Goal: Communication & Community: Answer question/provide support

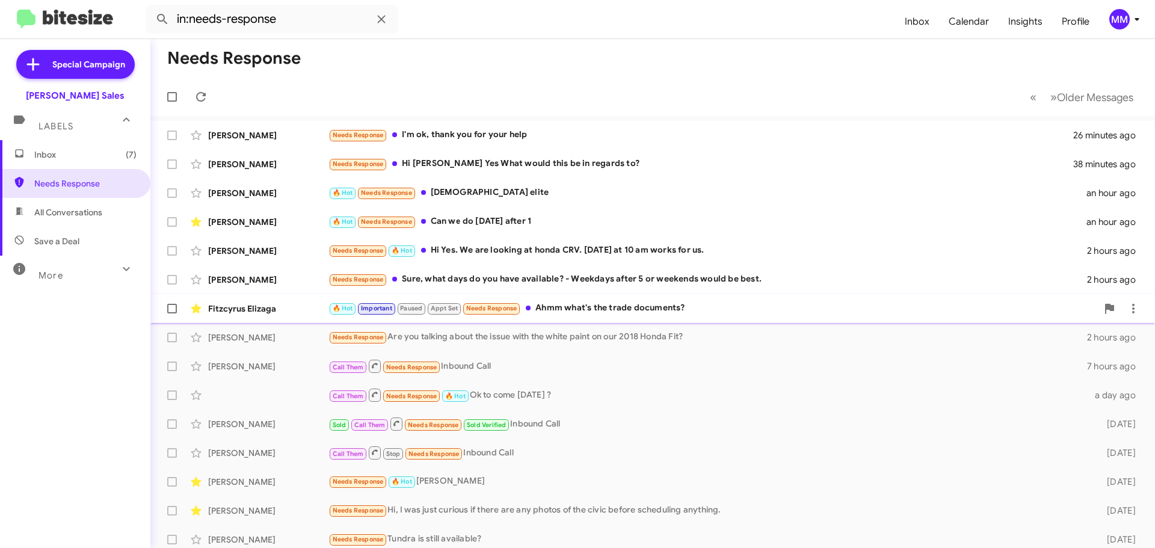
click at [570, 306] on div "🔥 Hot Important Paused Appt Set Needs Response Ahmm what's the trade documents?" at bounding box center [713, 308] width 769 height 14
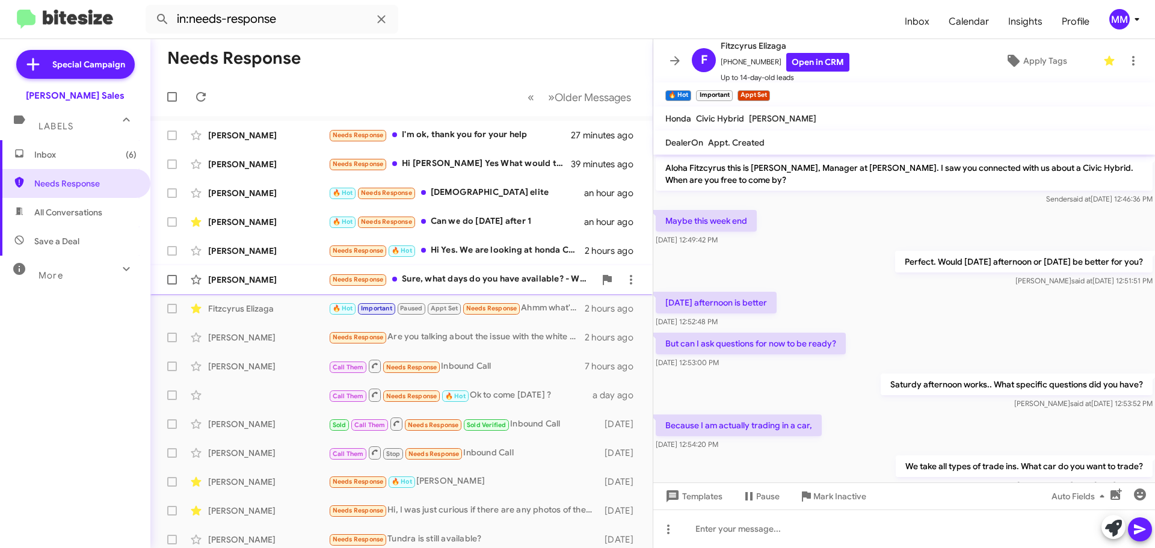
click at [263, 280] on div "[PERSON_NAME]" at bounding box center [268, 280] width 120 height 12
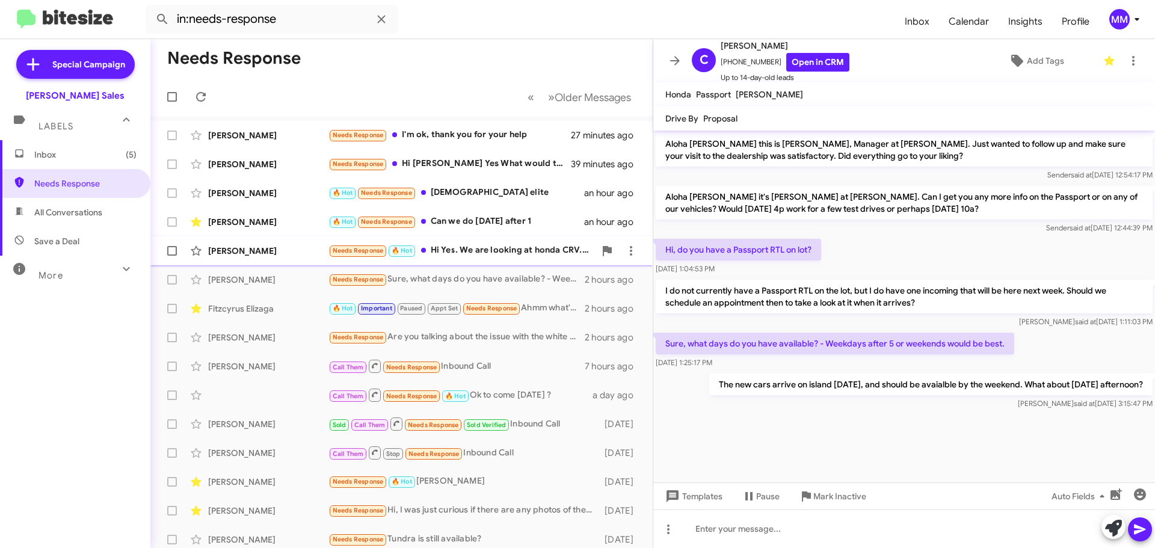
click at [249, 250] on div "[PERSON_NAME]" at bounding box center [268, 251] width 120 height 12
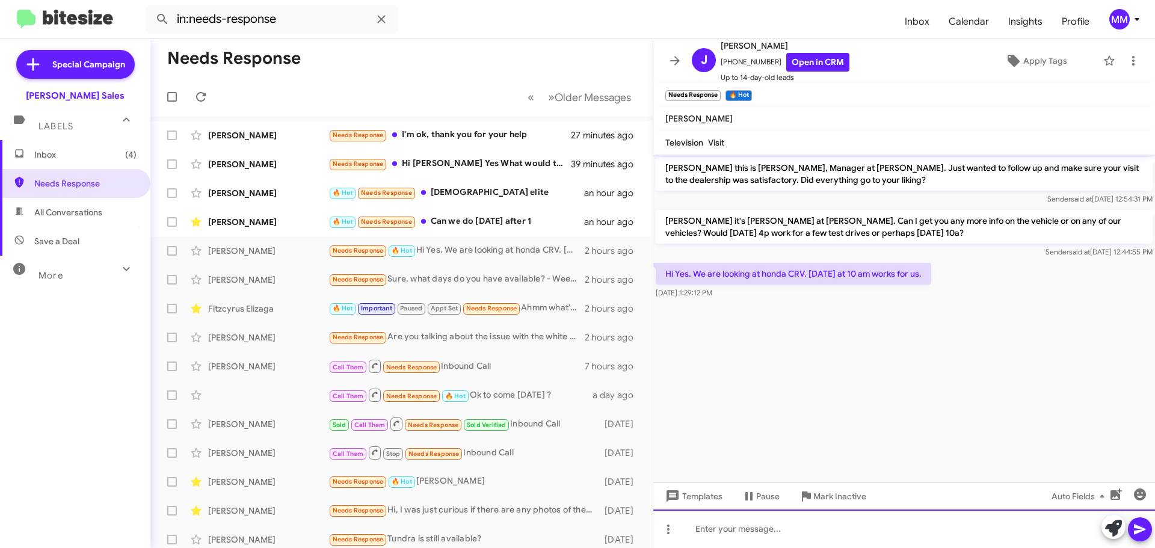
click at [729, 537] on div at bounding box center [905, 529] width 502 height 39
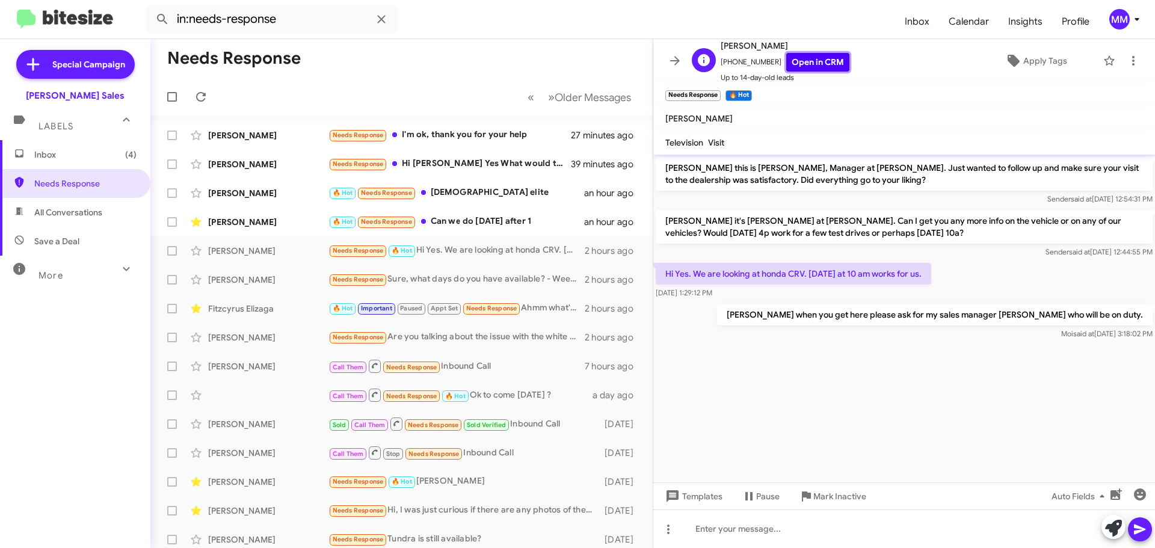
click at [797, 64] on link "Open in CRM" at bounding box center [818, 62] width 63 height 19
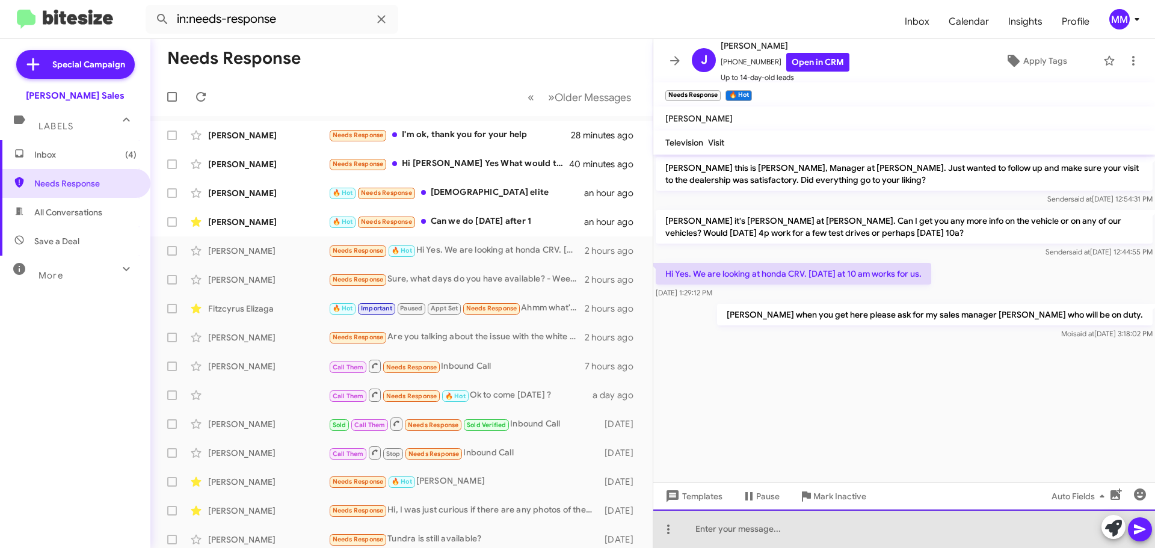
click at [745, 518] on div at bounding box center [905, 529] width 502 height 39
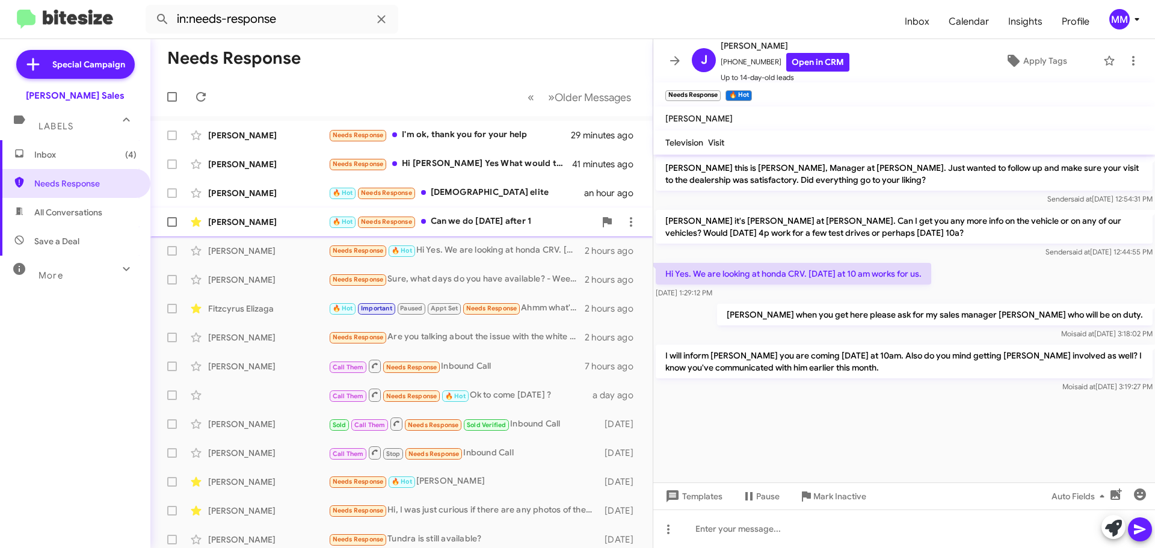
click at [488, 218] on div "🔥 Hot Needs Response Can we do [DATE] after 1" at bounding box center [462, 222] width 267 height 14
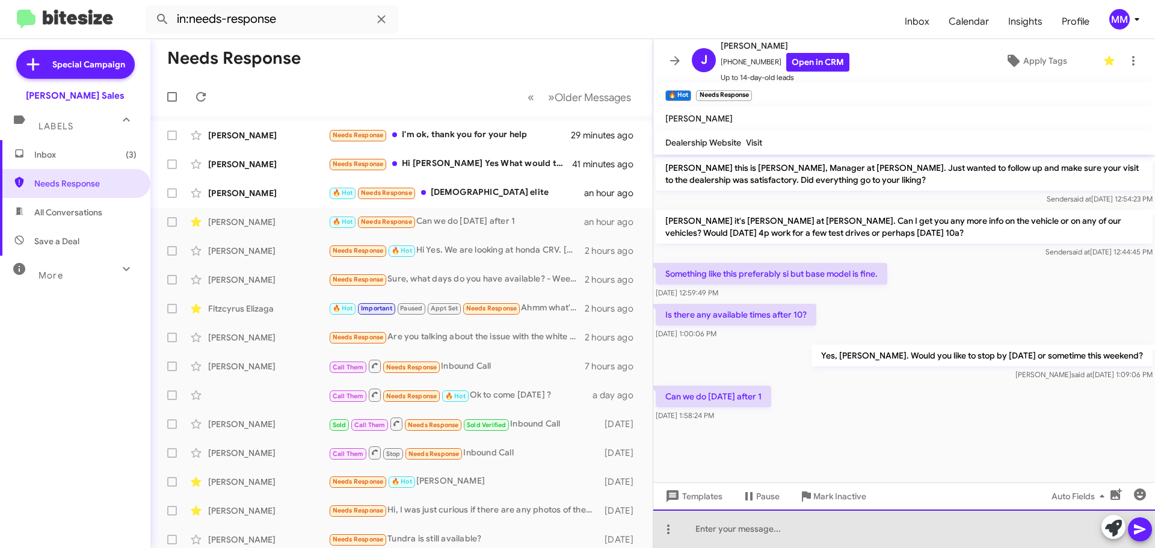
click at [723, 528] on div at bounding box center [905, 529] width 502 height 39
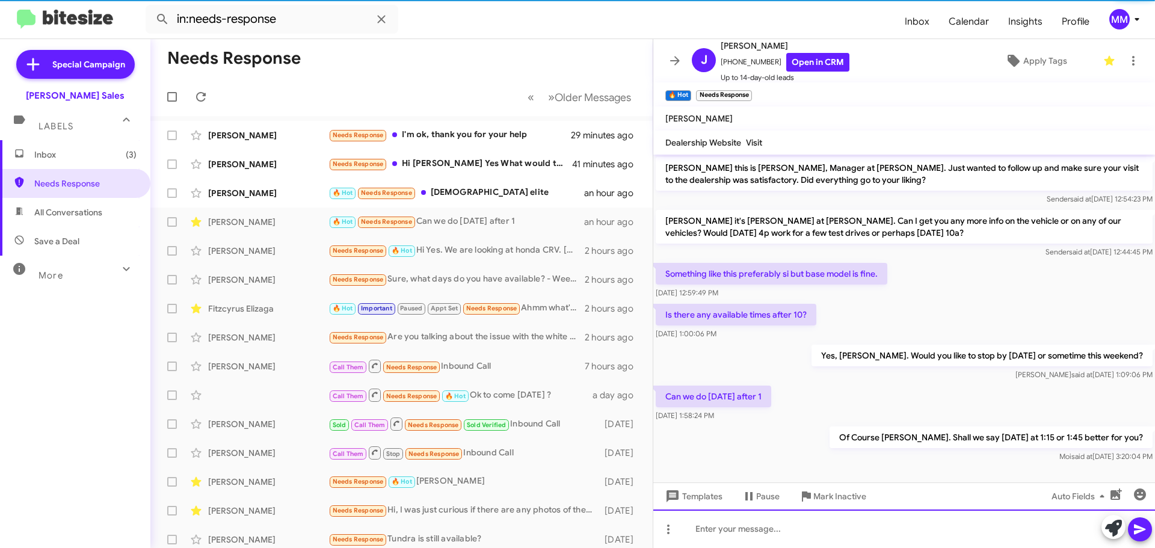
scroll to position [4, 0]
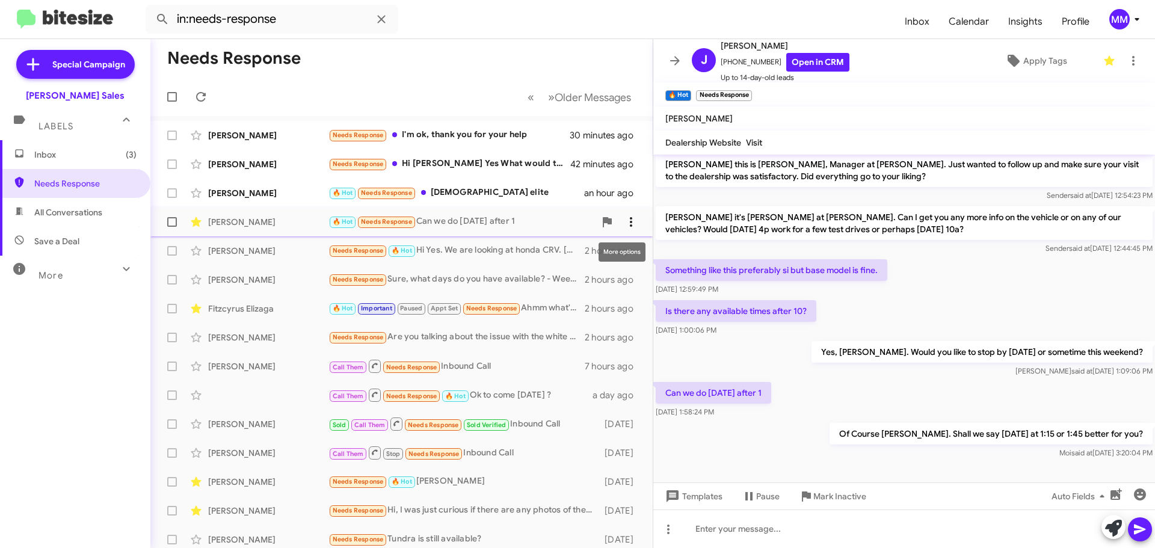
click at [624, 221] on icon at bounding box center [631, 222] width 14 height 14
drag, startPoint x: 621, startPoint y: 221, endPoint x: 592, endPoint y: 256, distance: 45.7
click at [562, 256] on span "Mark as unread" at bounding box center [531, 253] width 61 height 29
click at [271, 191] on div "[PERSON_NAME]" at bounding box center [268, 193] width 120 height 12
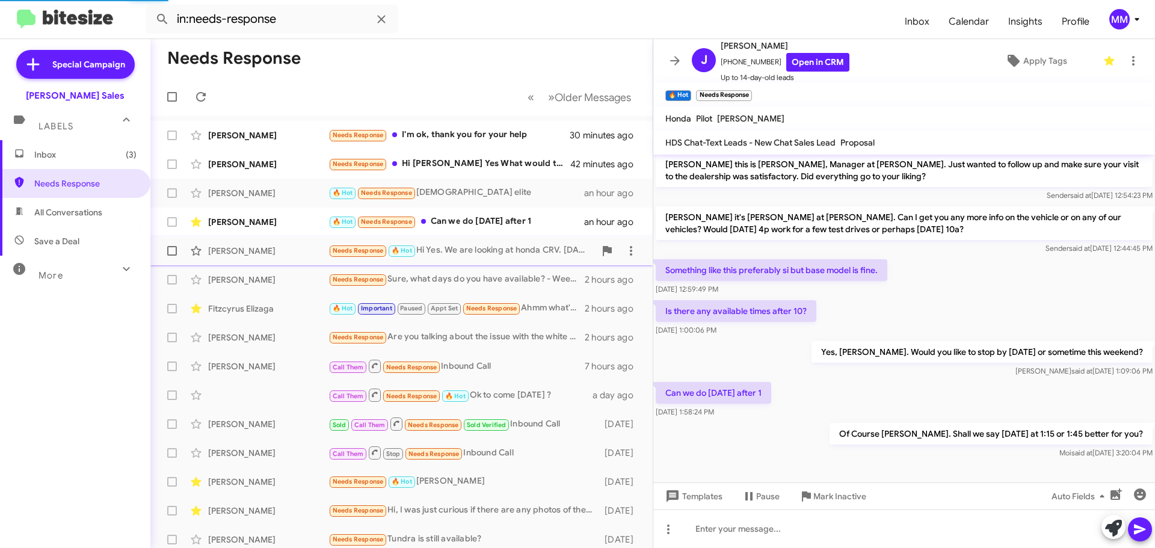
scroll to position [699, 0]
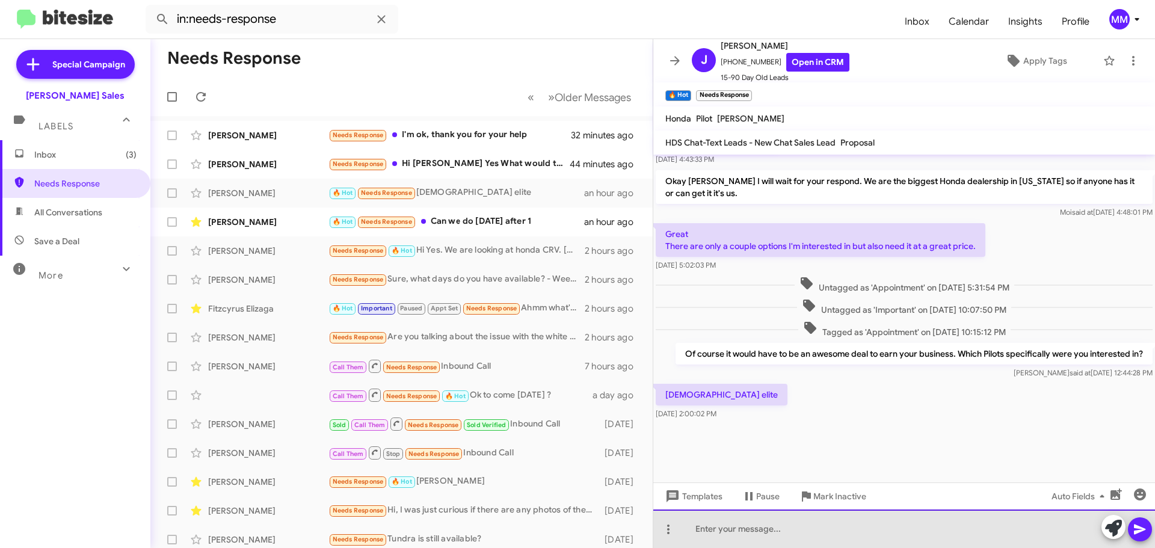
click at [710, 538] on div at bounding box center [905, 529] width 502 height 39
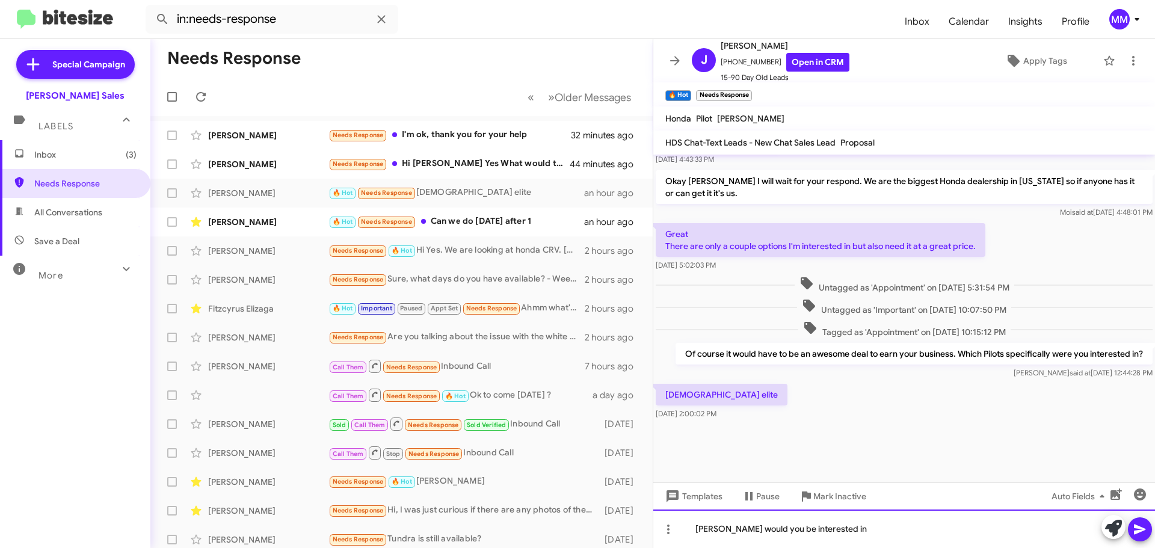
click at [853, 530] on div "[PERSON_NAME] would you be interested in" at bounding box center [905, 529] width 502 height 39
click at [977, 536] on div "[PERSON_NAME] would you be interested in a touring model instead?" at bounding box center [905, 529] width 502 height 39
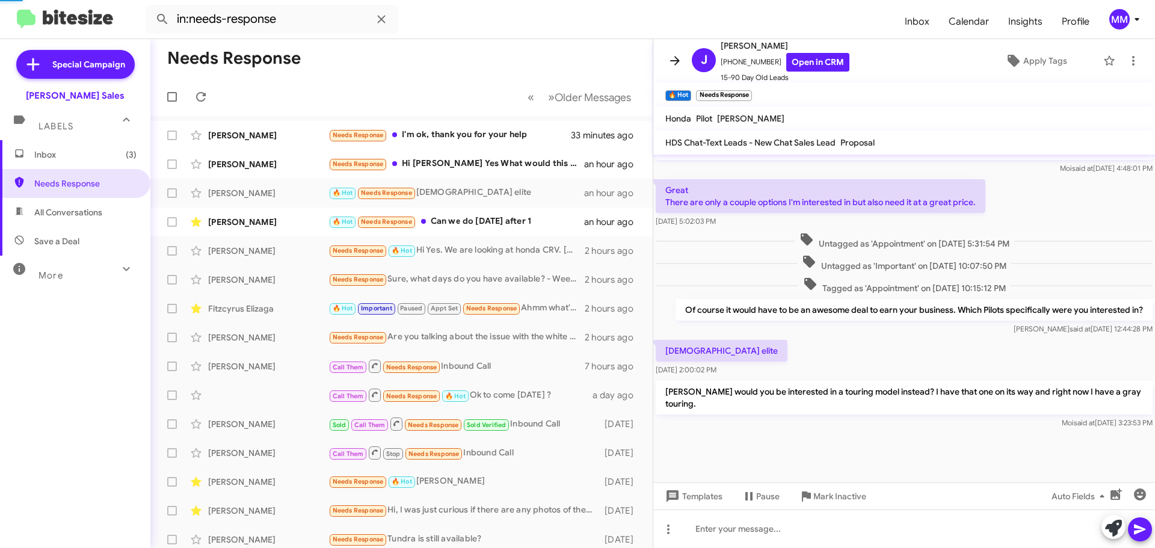
scroll to position [0, 0]
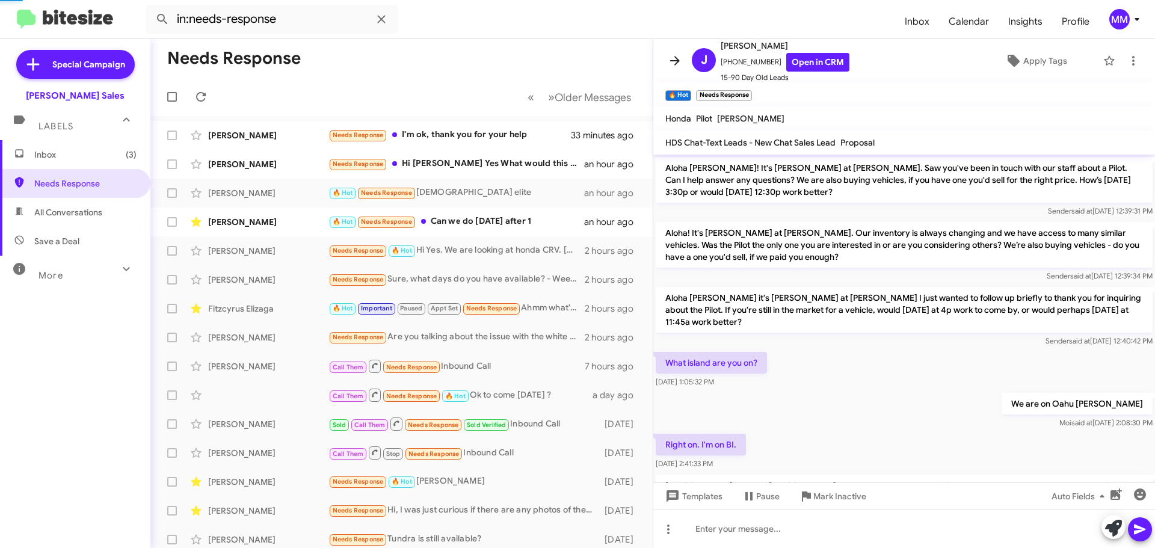
drag, startPoint x: 670, startPoint y: 63, endPoint x: 684, endPoint y: 63, distance: 14.4
click at [673, 63] on icon at bounding box center [675, 61] width 14 height 14
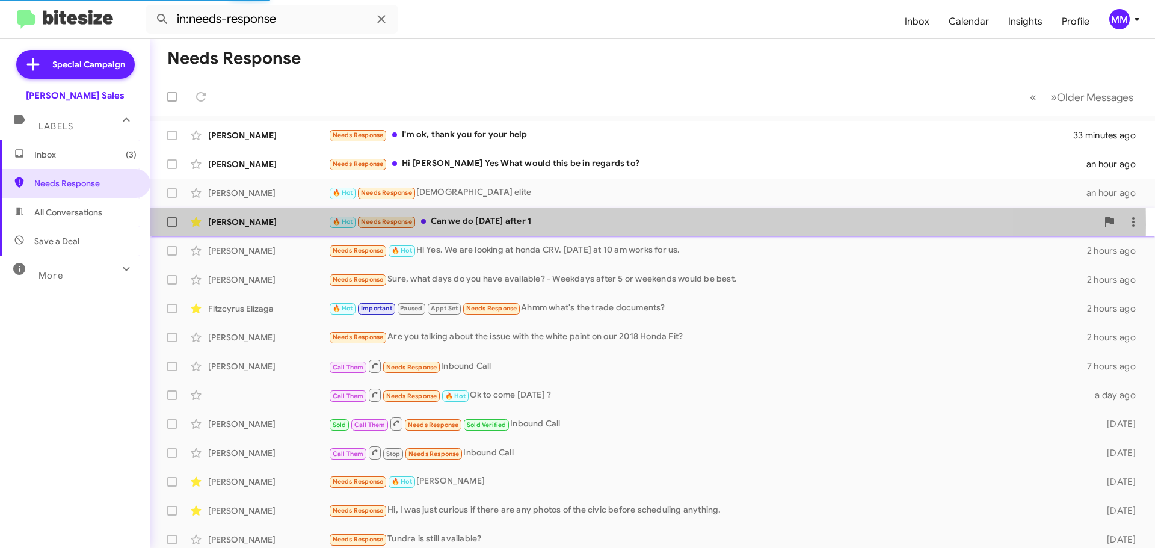
click at [468, 224] on div "🔥 Hot Needs Response Can we do [DATE] after 1" at bounding box center [713, 222] width 769 height 14
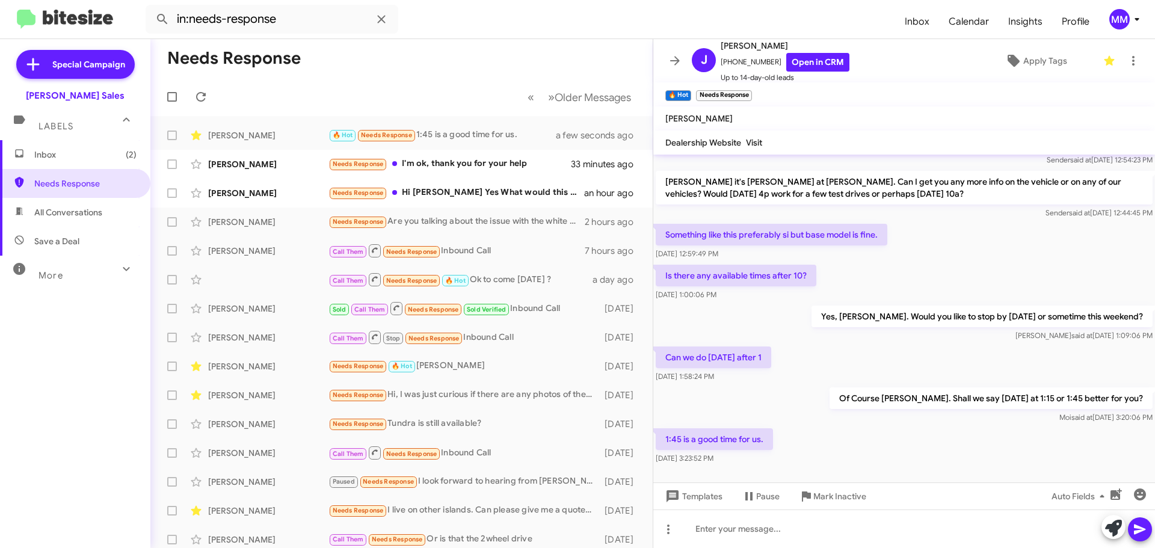
scroll to position [48, 0]
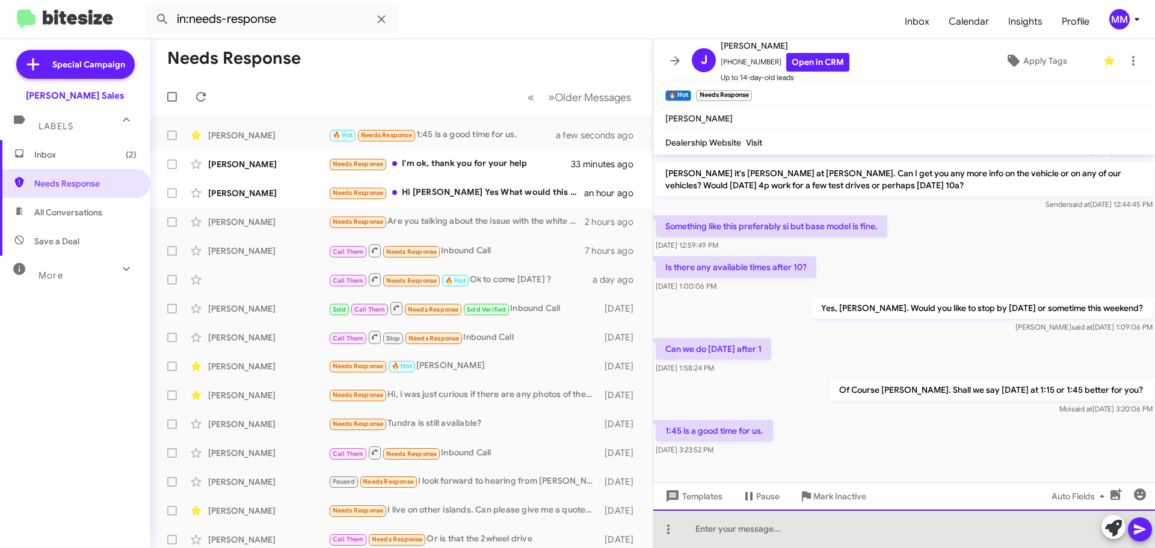
click at [751, 532] on div at bounding box center [905, 529] width 502 height 39
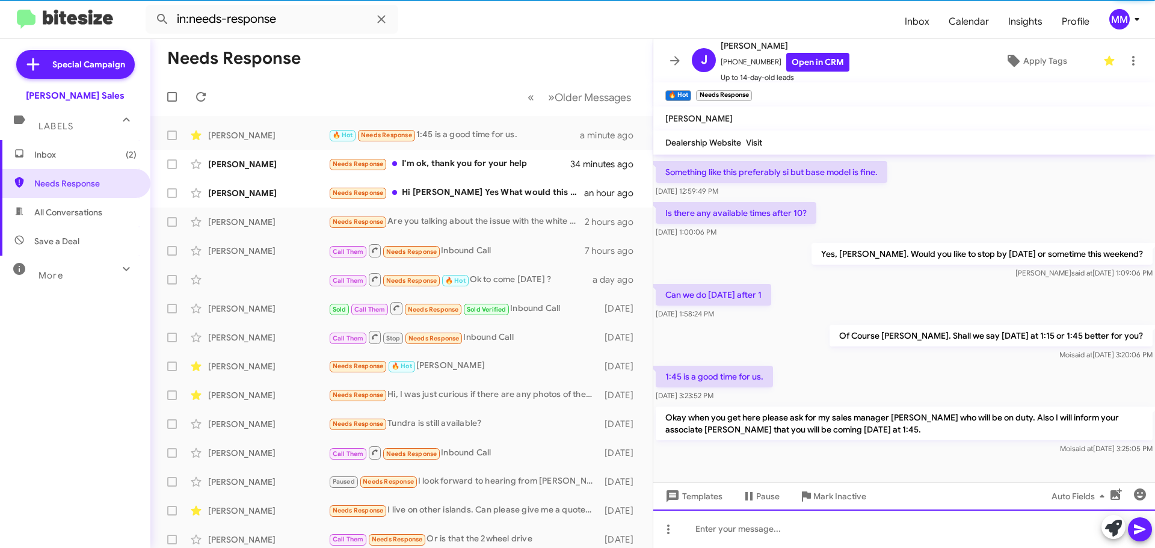
scroll to position [104, 0]
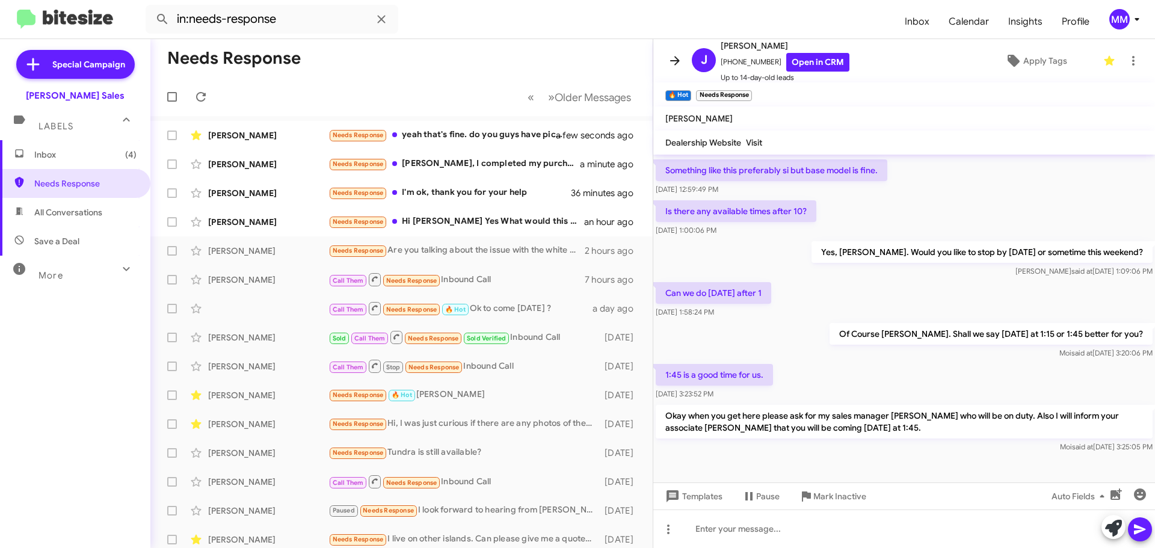
click at [674, 60] on icon at bounding box center [675, 60] width 10 height 9
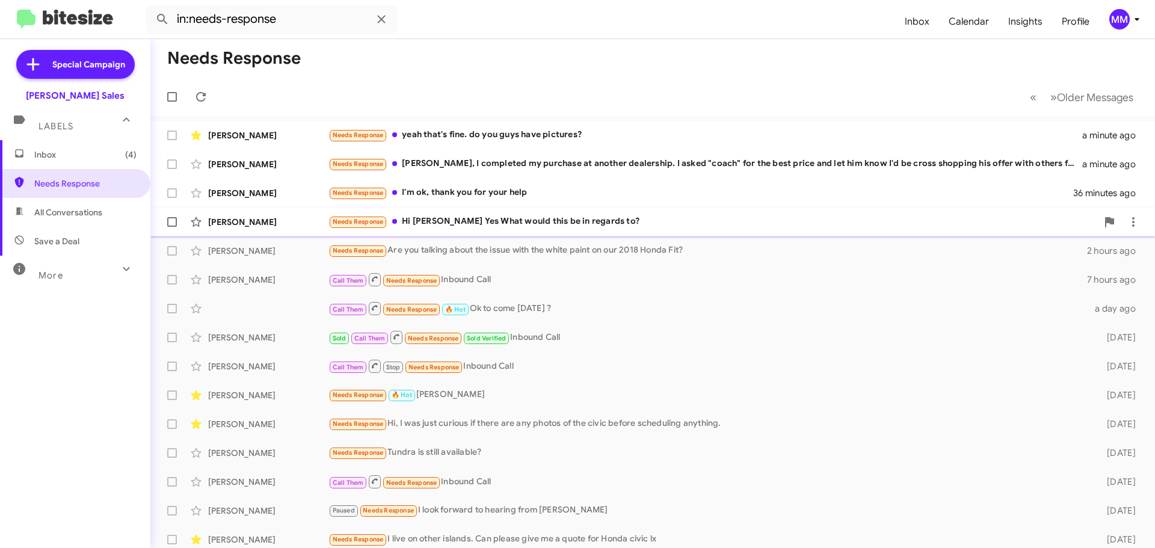
click at [481, 218] on div "Needs Response Hi [PERSON_NAME] Yes What would this be in regards to?" at bounding box center [713, 222] width 769 height 14
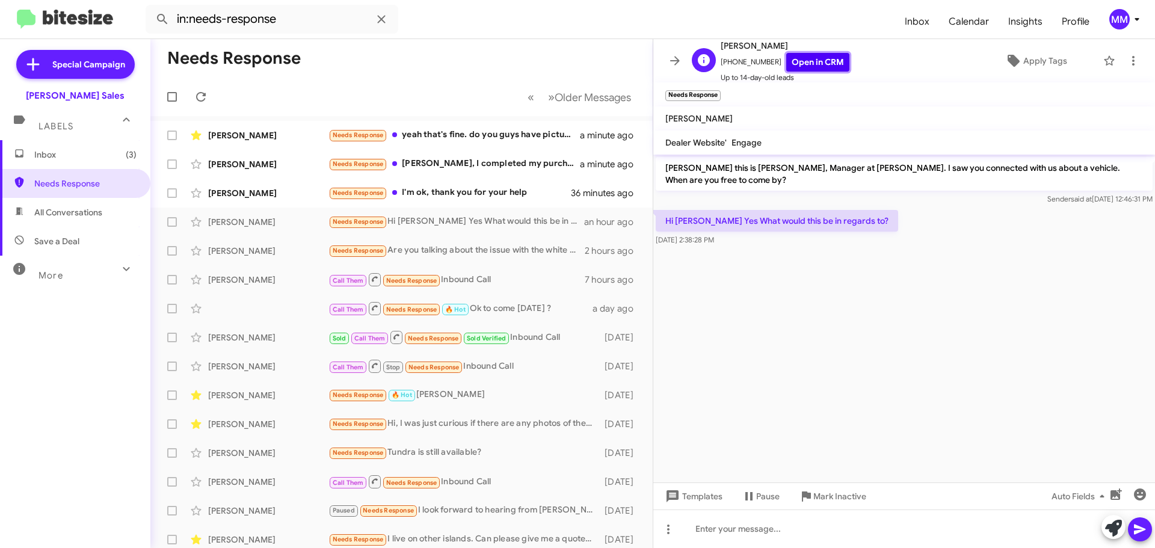
click at [803, 65] on link "Open in CRM" at bounding box center [818, 62] width 63 height 19
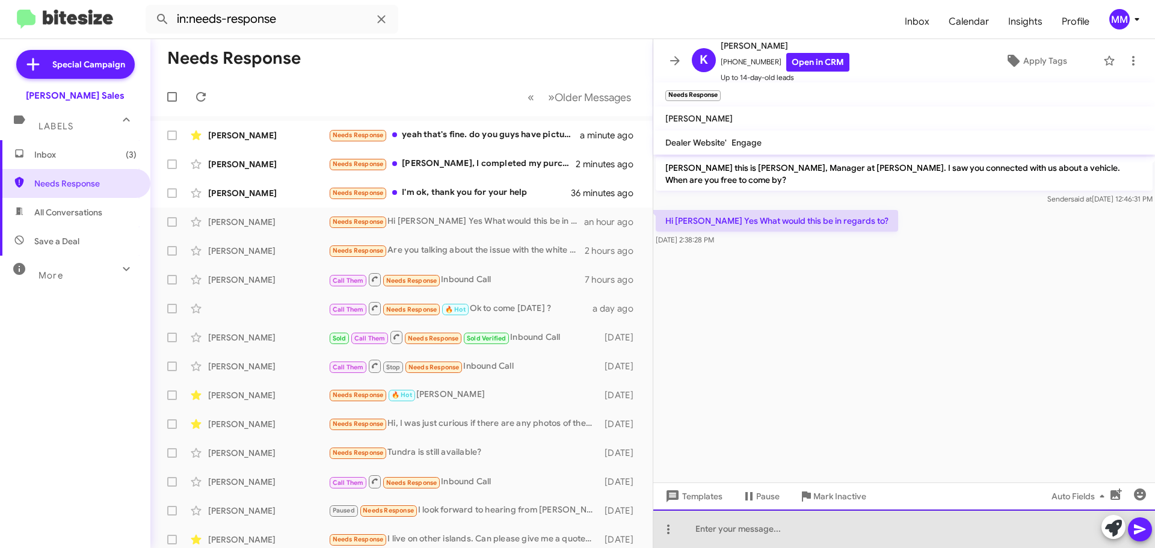
drag, startPoint x: 721, startPoint y: 533, endPoint x: 738, endPoint y: 524, distance: 19.1
click at [729, 525] on div at bounding box center [905, 529] width 502 height 39
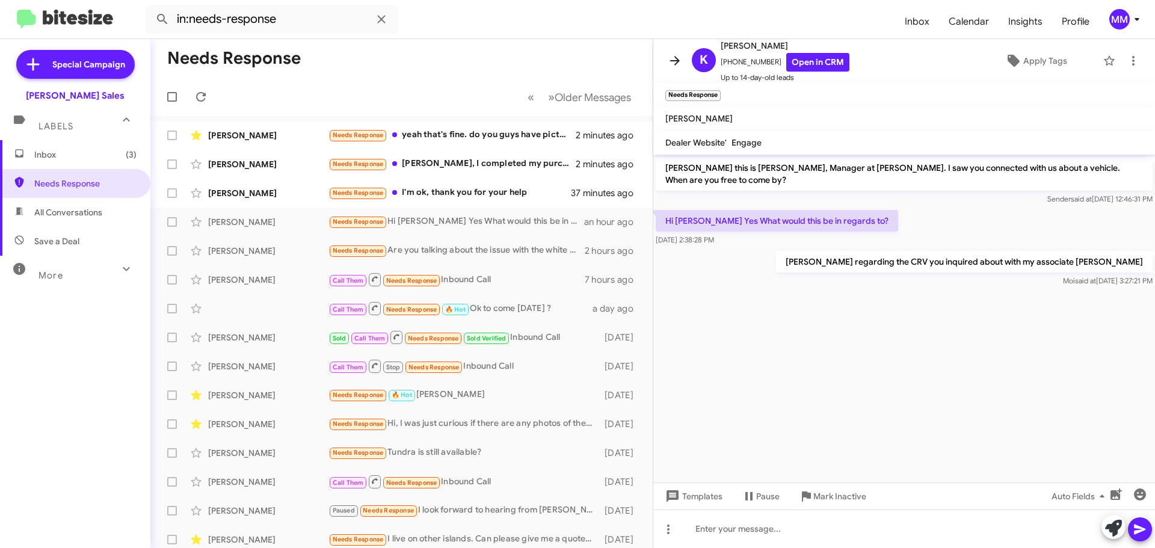
click at [679, 67] on icon at bounding box center [675, 61] width 14 height 14
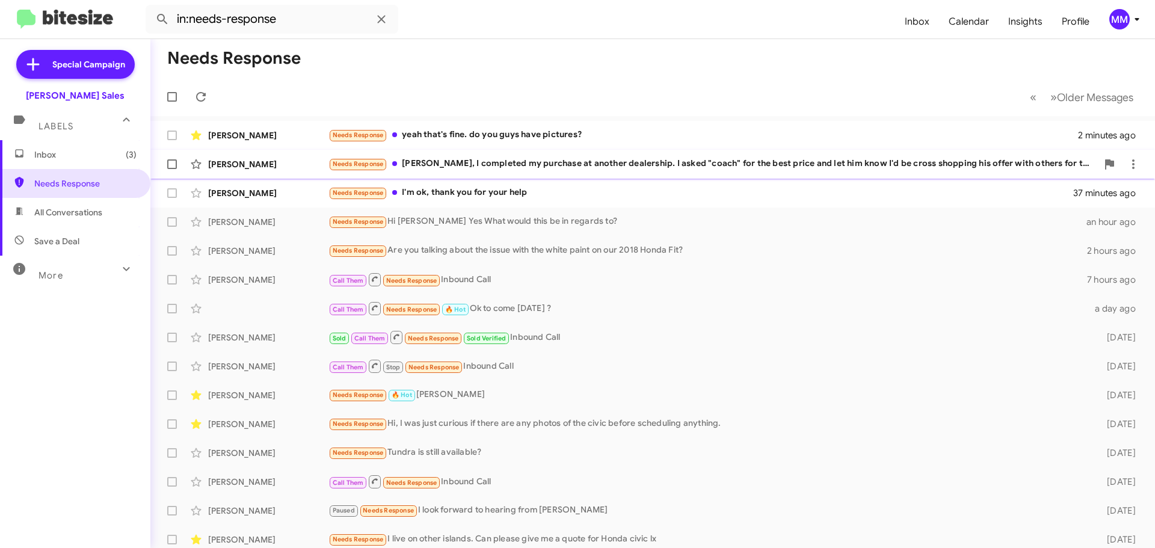
click at [580, 158] on div "Needs Response [PERSON_NAME], I completed my purchase at another dealership. I …" at bounding box center [713, 164] width 769 height 14
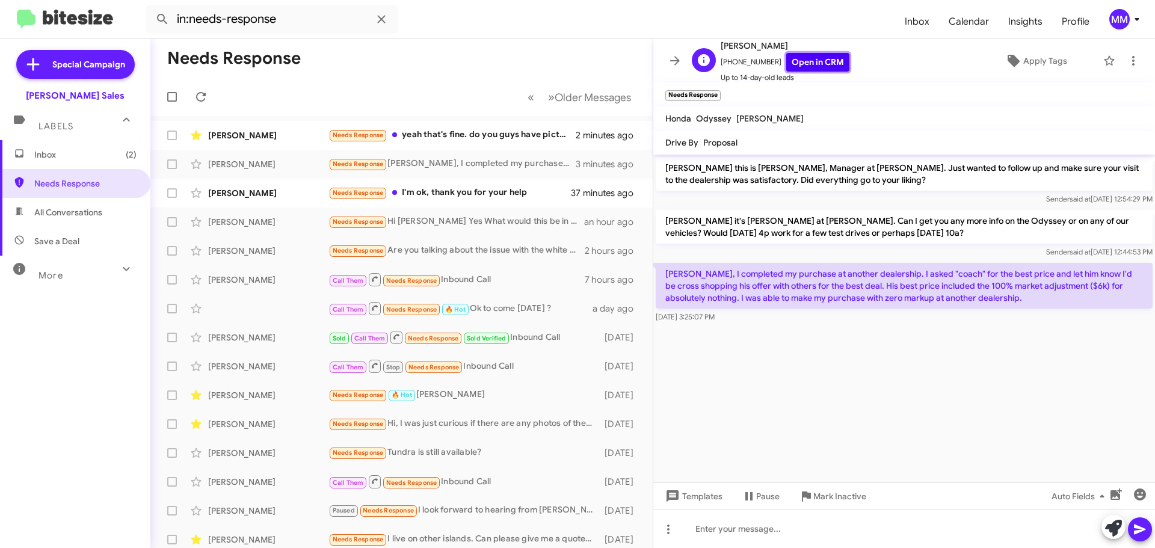
click at [787, 60] on link "Open in CRM" at bounding box center [818, 62] width 63 height 19
click at [815, 498] on span "Mark Inactive" at bounding box center [840, 497] width 53 height 22
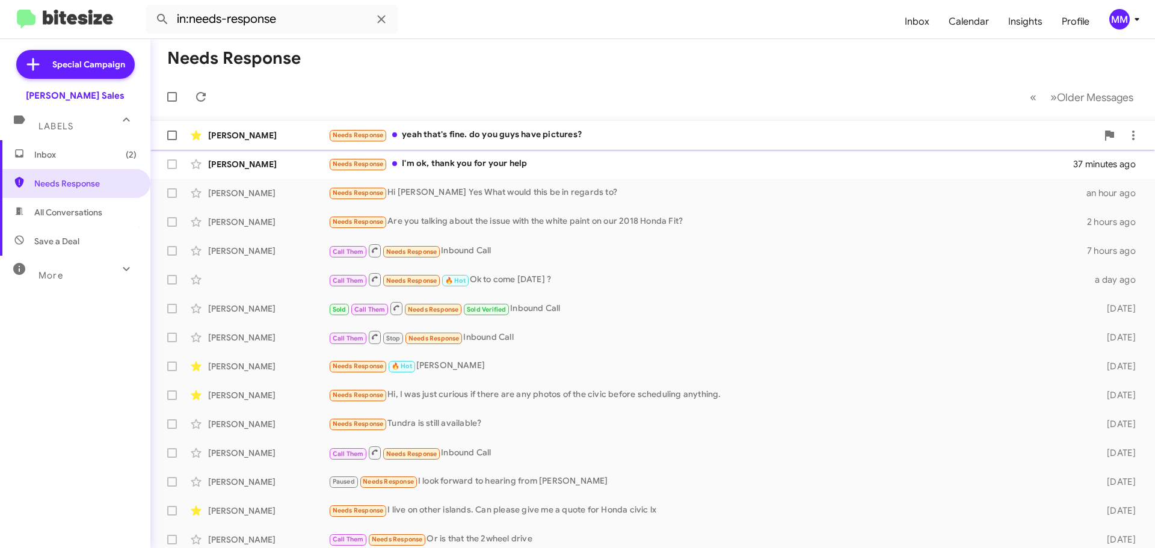
click at [294, 133] on div "[PERSON_NAME]" at bounding box center [268, 135] width 120 height 12
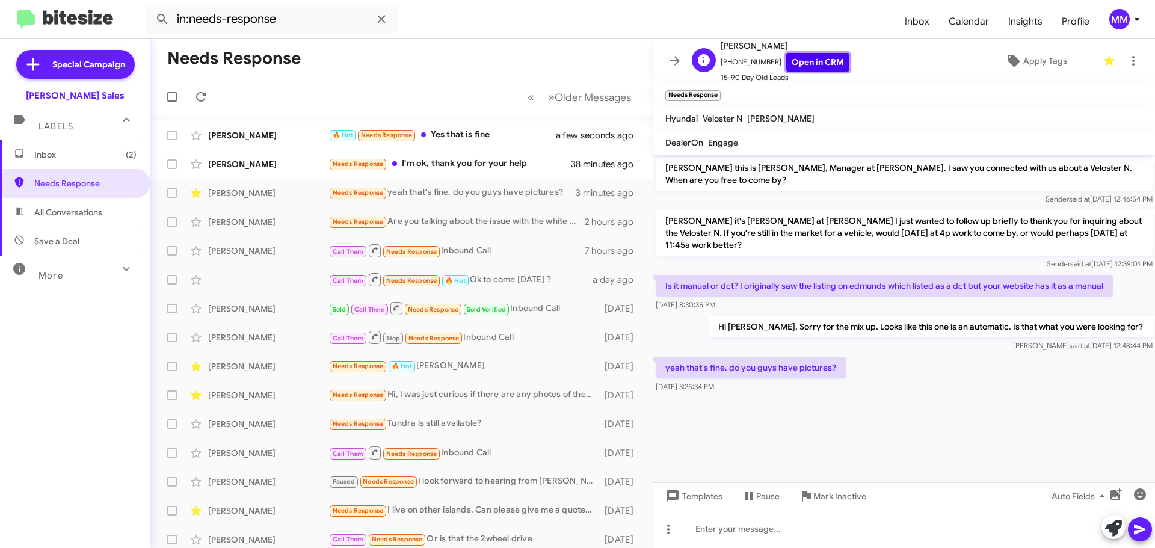
click at [803, 67] on link "Open in CRM" at bounding box center [818, 62] width 63 height 19
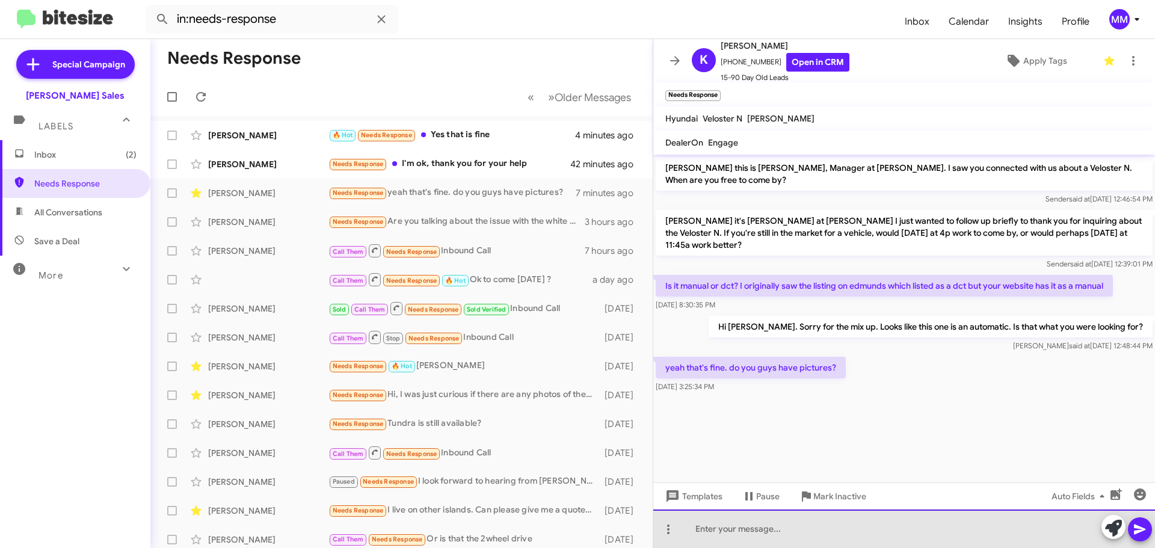
click at [737, 536] on div at bounding box center [905, 529] width 502 height 39
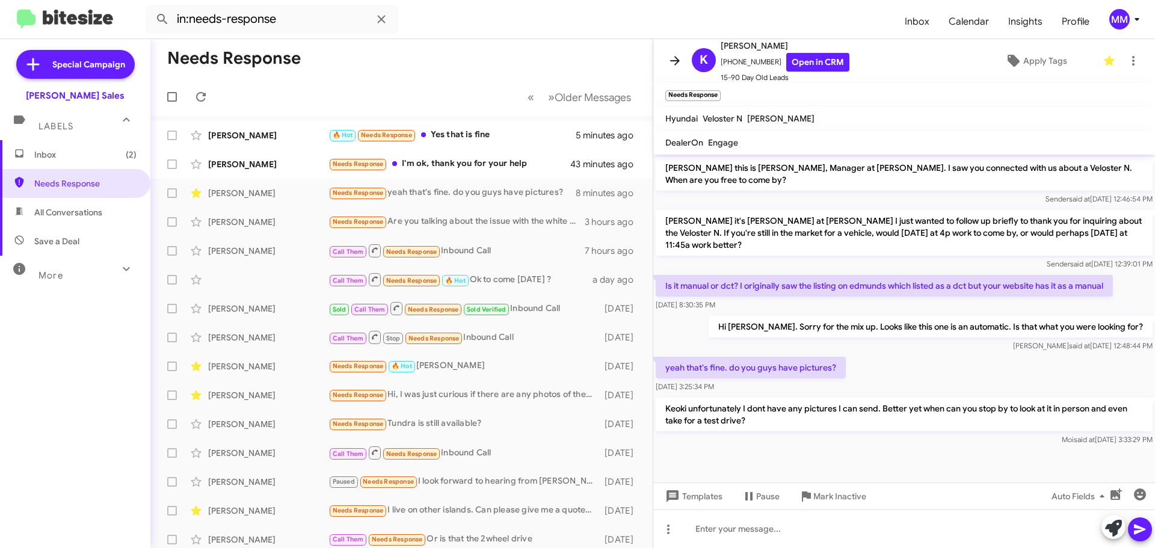
click at [685, 63] on span at bounding box center [675, 61] width 24 height 14
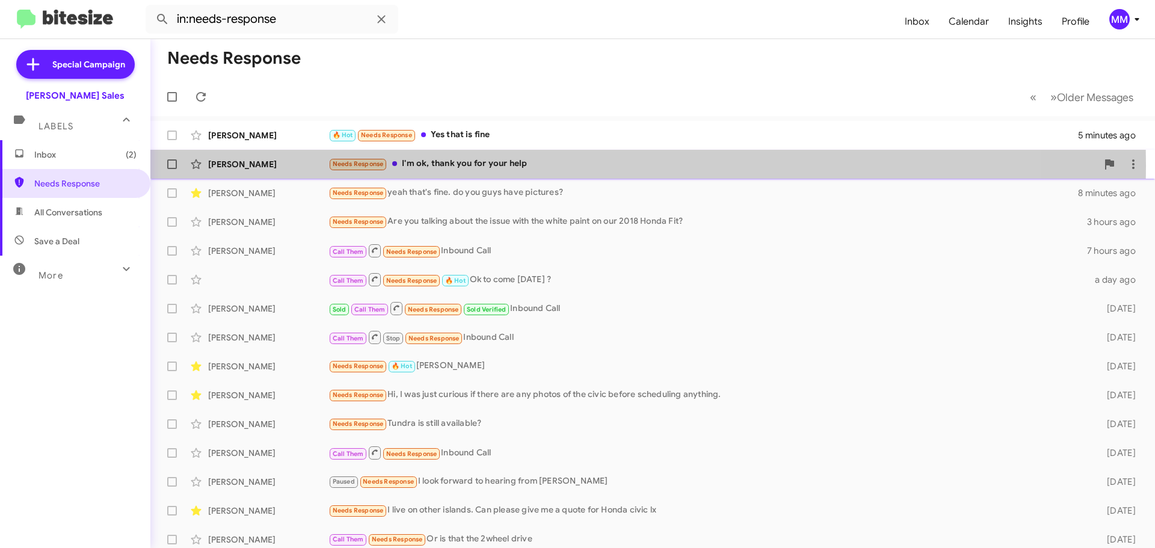
drag, startPoint x: 482, startPoint y: 166, endPoint x: 487, endPoint y: 162, distance: 6.4
click at [483, 162] on div "Needs Response I'm ok, thank you for your help" at bounding box center [713, 164] width 769 height 14
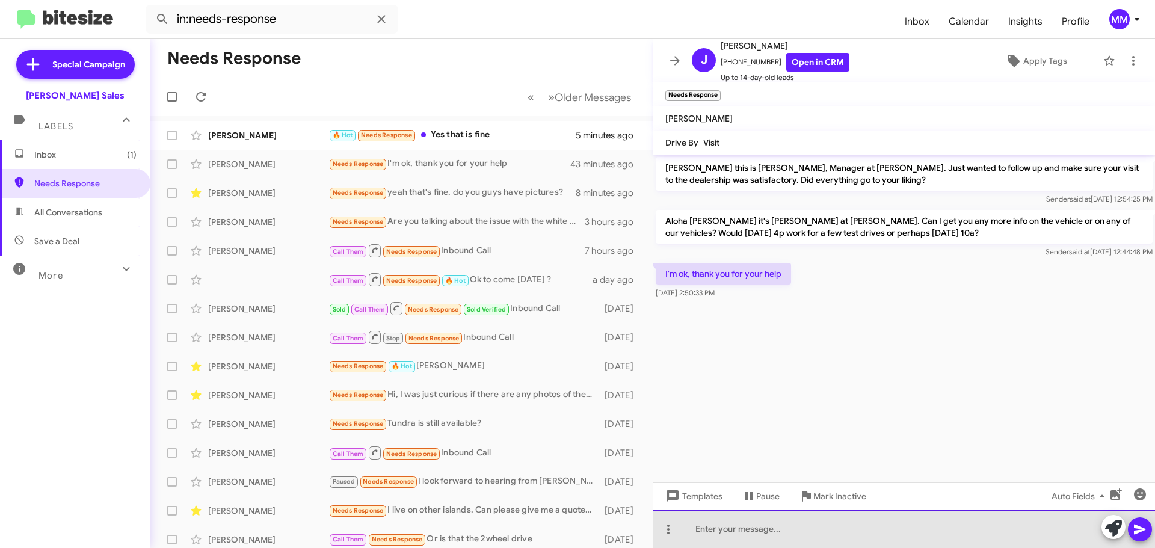
drag, startPoint x: 719, startPoint y: 533, endPoint x: 716, endPoint y: 525, distance: 8.1
click at [716, 525] on div at bounding box center [905, 529] width 502 height 39
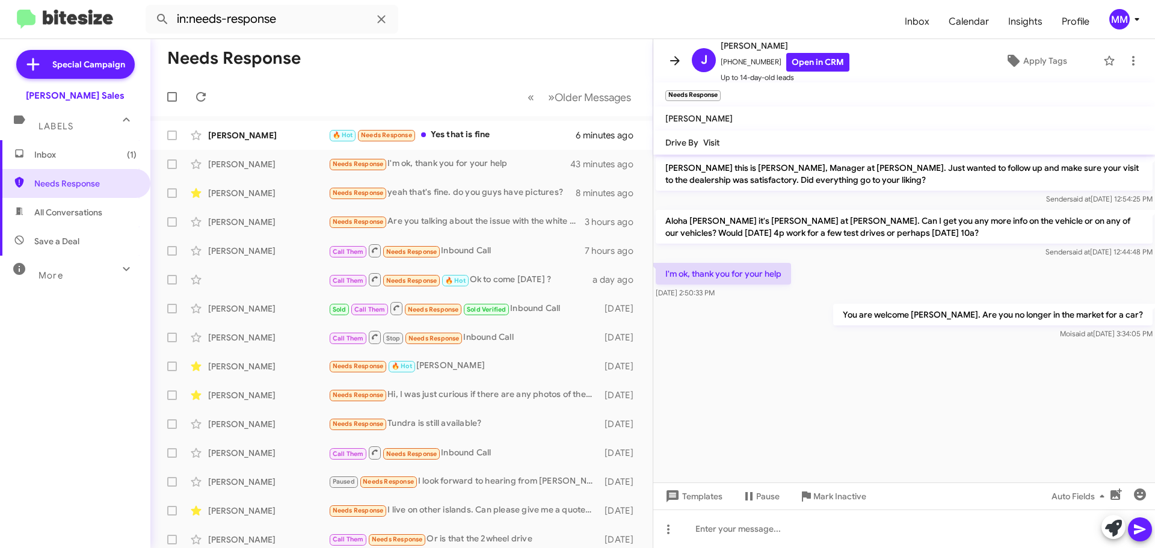
click at [676, 64] on icon at bounding box center [675, 60] width 10 height 9
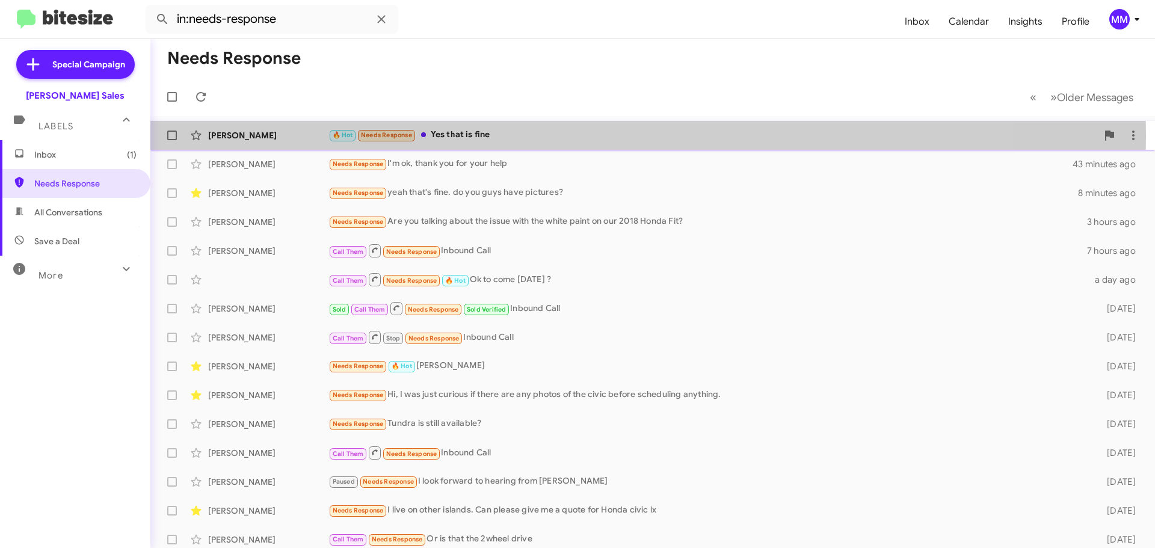
click at [468, 135] on div "🔥 Hot Needs Response Yes that is fine" at bounding box center [713, 135] width 769 height 14
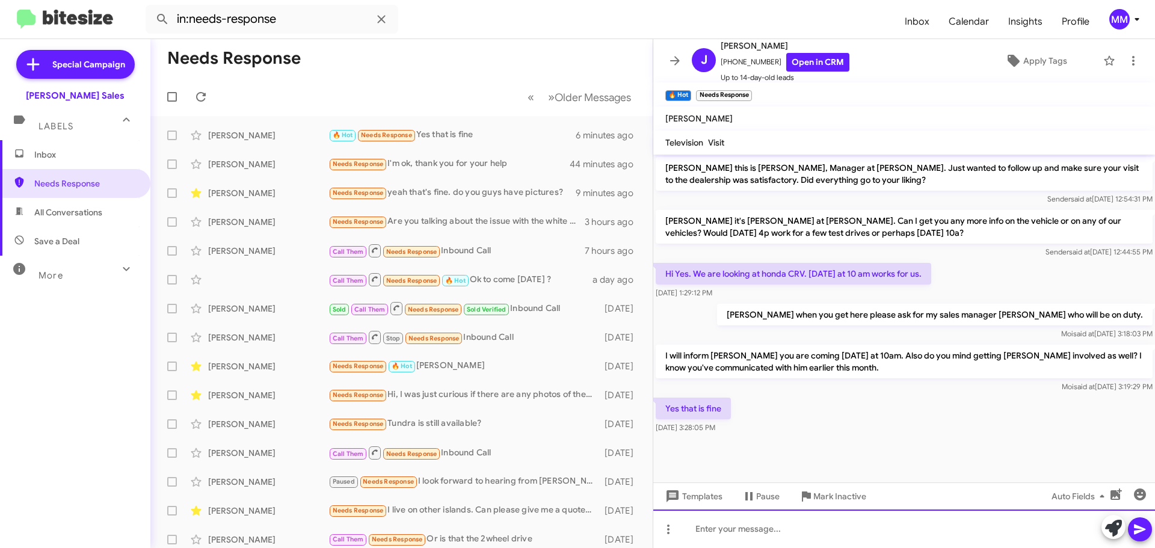
click at [738, 531] on div at bounding box center [905, 529] width 502 height 39
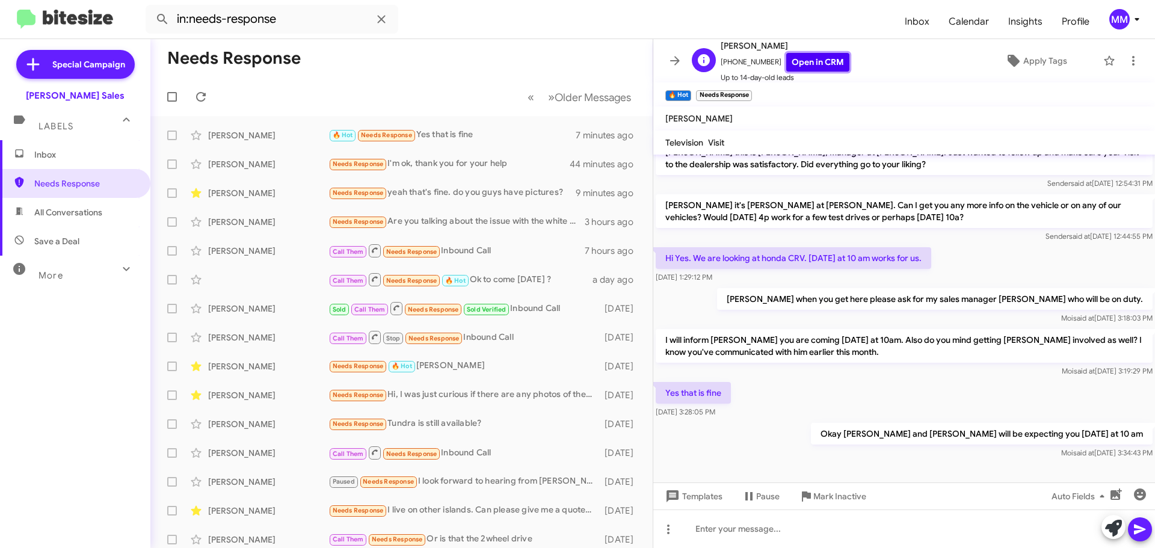
click at [800, 66] on link "Open in CRM" at bounding box center [818, 62] width 63 height 19
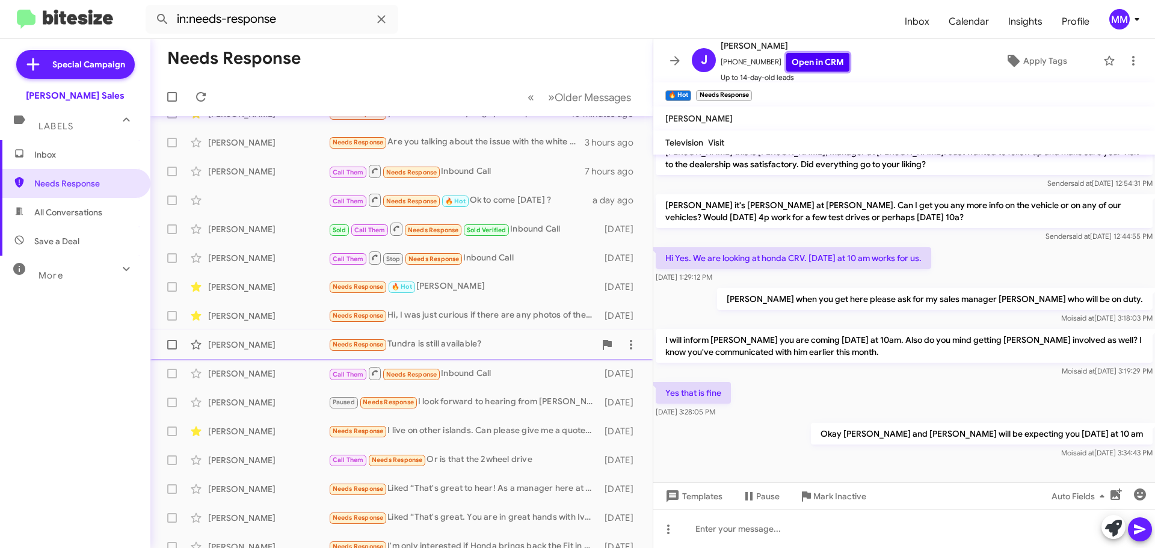
scroll to position [0, 0]
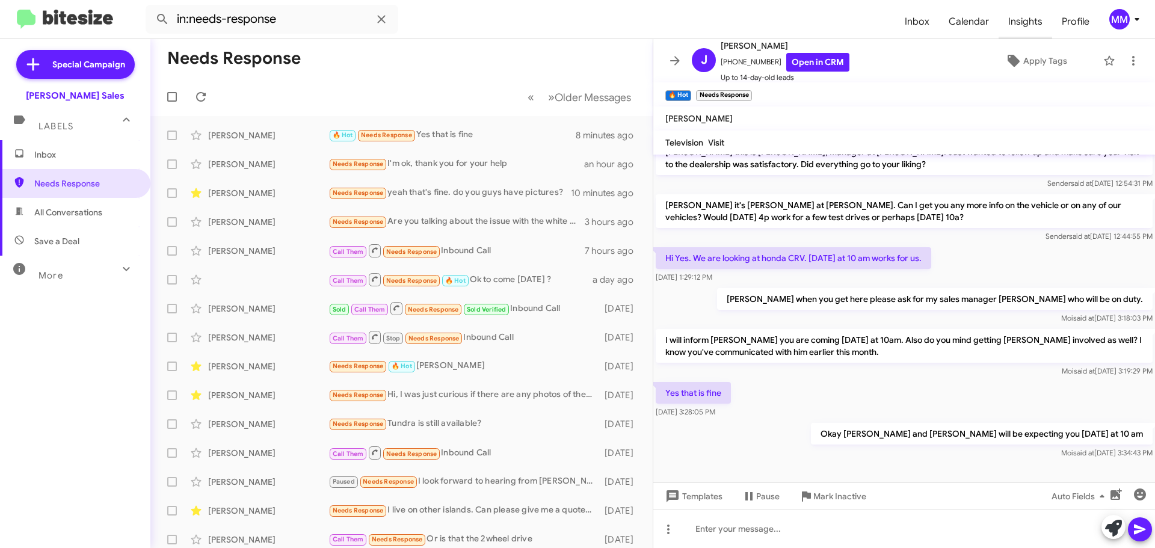
click at [1027, 23] on span "Insights" at bounding box center [1026, 21] width 54 height 35
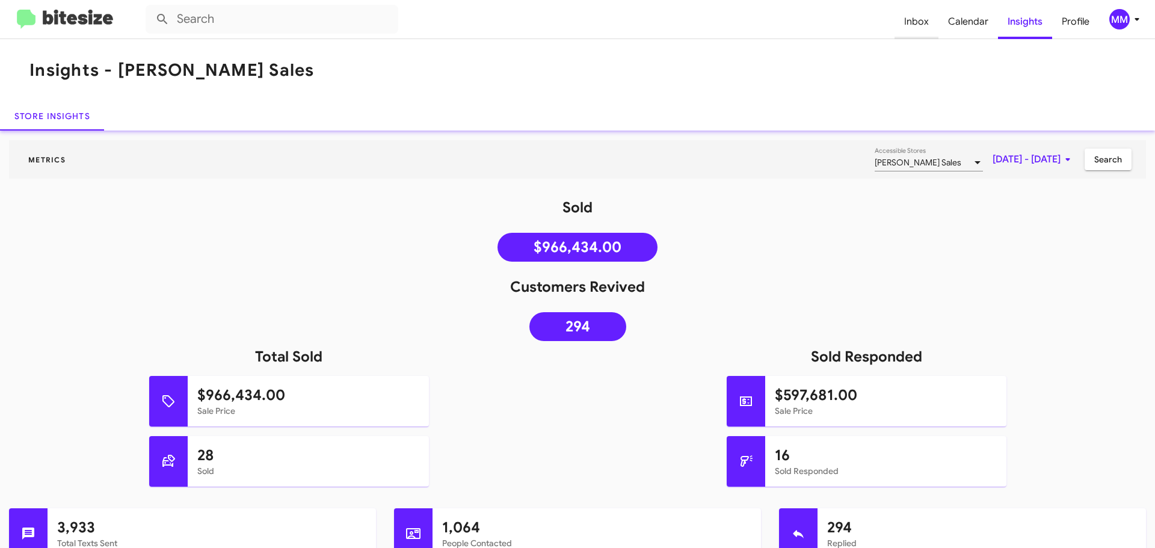
click at [916, 23] on span "Inbox" at bounding box center [917, 21] width 44 height 35
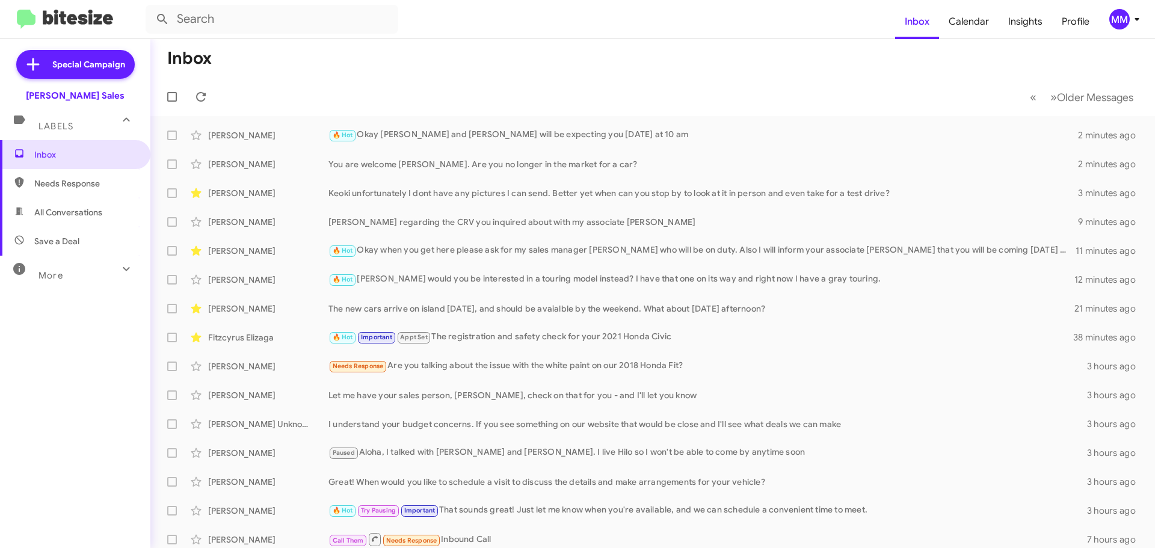
click at [81, 214] on span "All Conversations" at bounding box center [68, 212] width 68 height 12
type input "in:all-conversations"
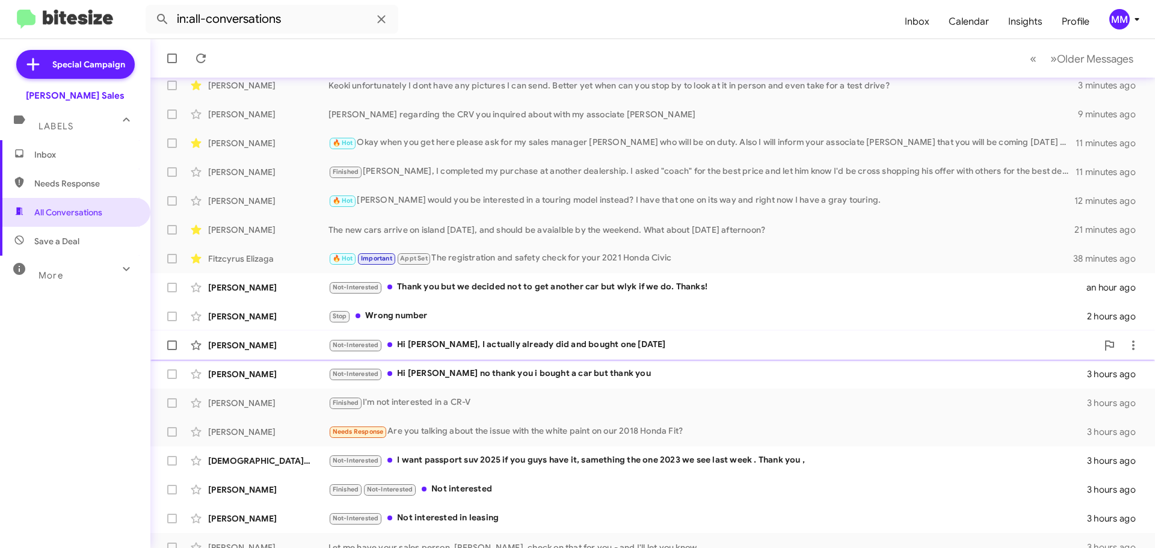
scroll to position [120, 0]
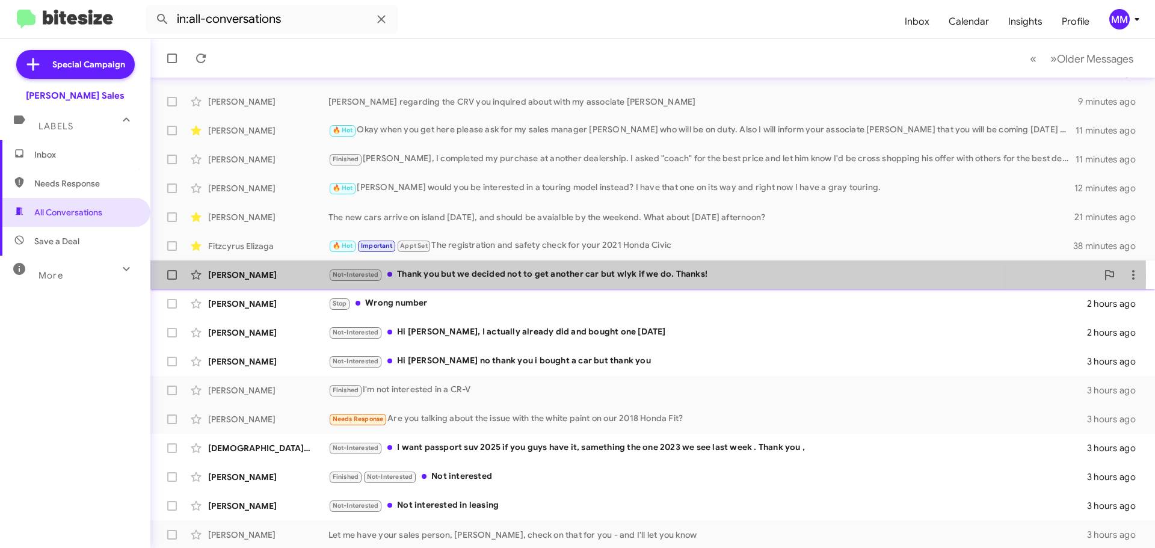
click at [540, 276] on div "Not-Interested Thank you but we decided not to get another car but wlyk if we d…" at bounding box center [713, 275] width 769 height 14
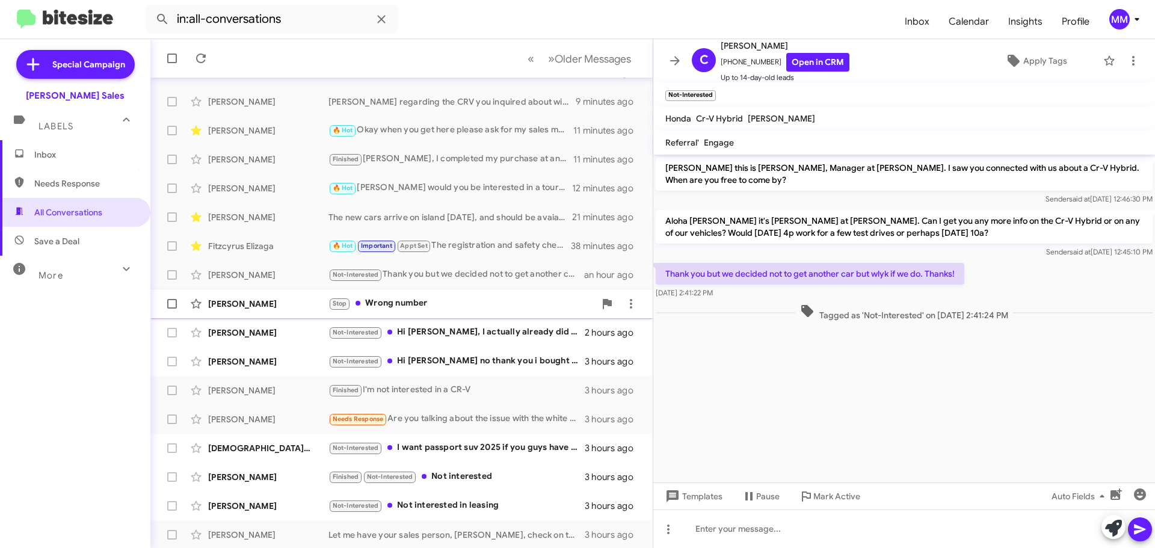
click at [378, 303] on div "Stop Wrong number" at bounding box center [462, 304] width 267 height 14
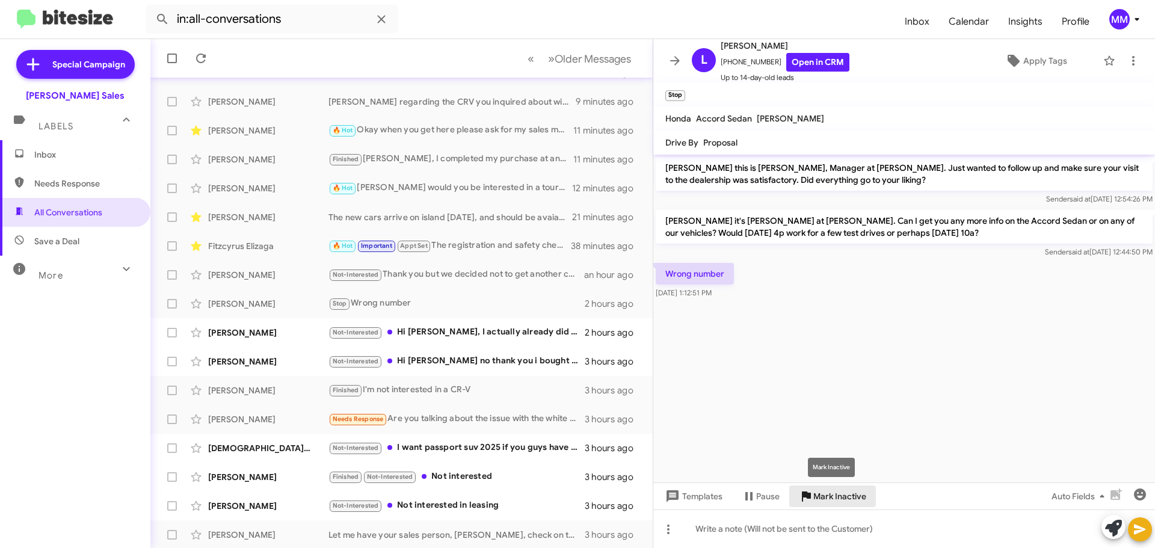
click at [847, 495] on span "Mark Inactive" at bounding box center [840, 497] width 53 height 22
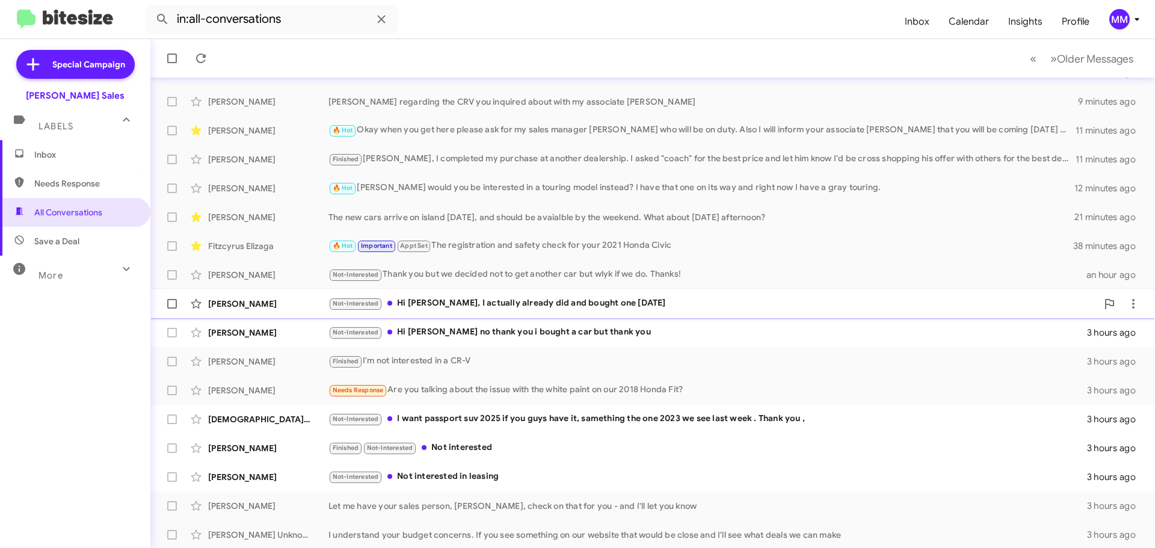
click at [472, 303] on div "Not-Interested Hi [PERSON_NAME], I actually already did and bought one [DATE]" at bounding box center [713, 304] width 769 height 14
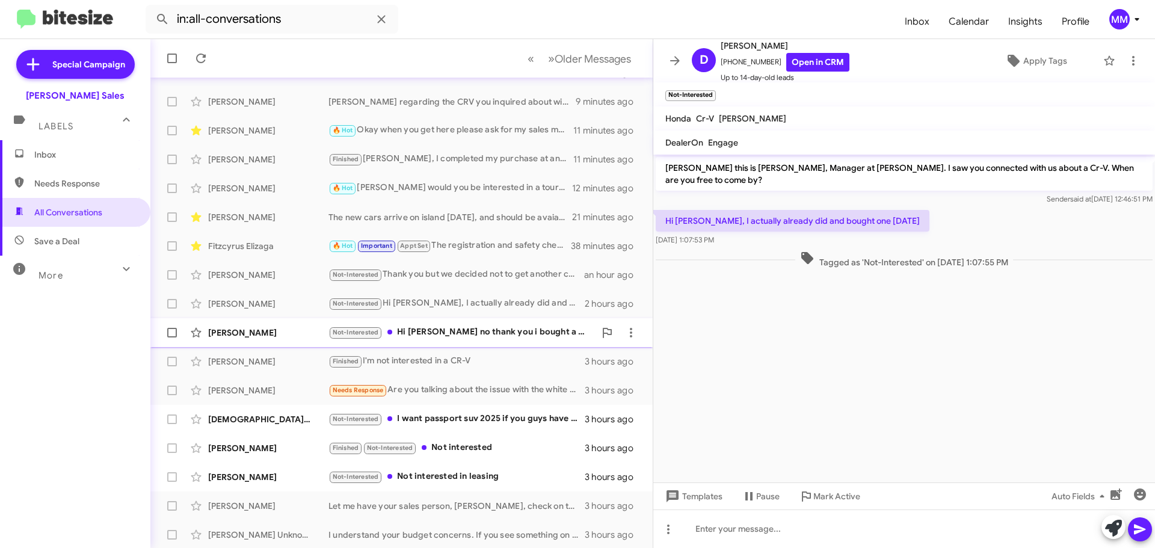
click at [421, 333] on div "Not-Interested Hi [PERSON_NAME] no thank you i bought a car but thank you" at bounding box center [462, 333] width 267 height 14
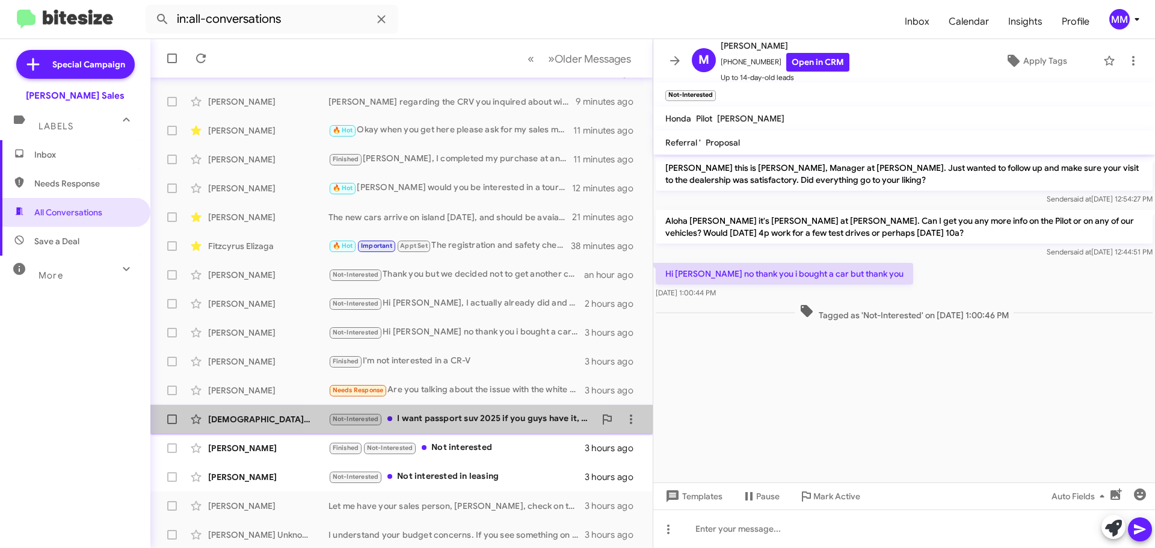
click at [423, 419] on div "Not-Interested I want passport suv 2025 if you guys have it, samething the one …" at bounding box center [462, 419] width 267 height 14
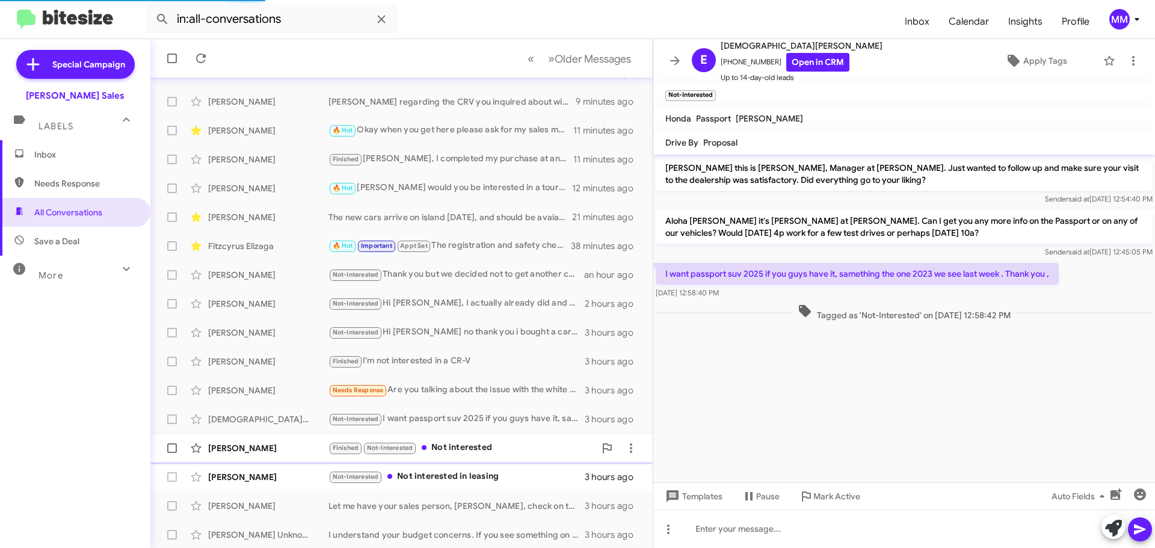
scroll to position [122, 0]
click at [470, 446] on div "Finished Not-Interested Not interested" at bounding box center [462, 447] width 267 height 14
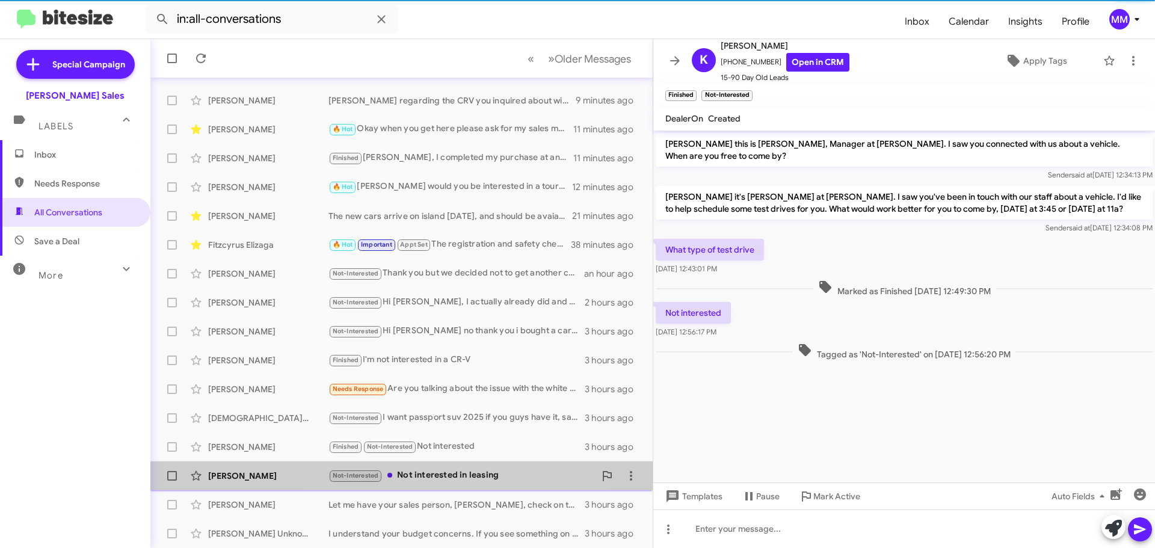
click at [453, 478] on div "Not-Interested Not interested in leasing" at bounding box center [462, 476] width 267 height 14
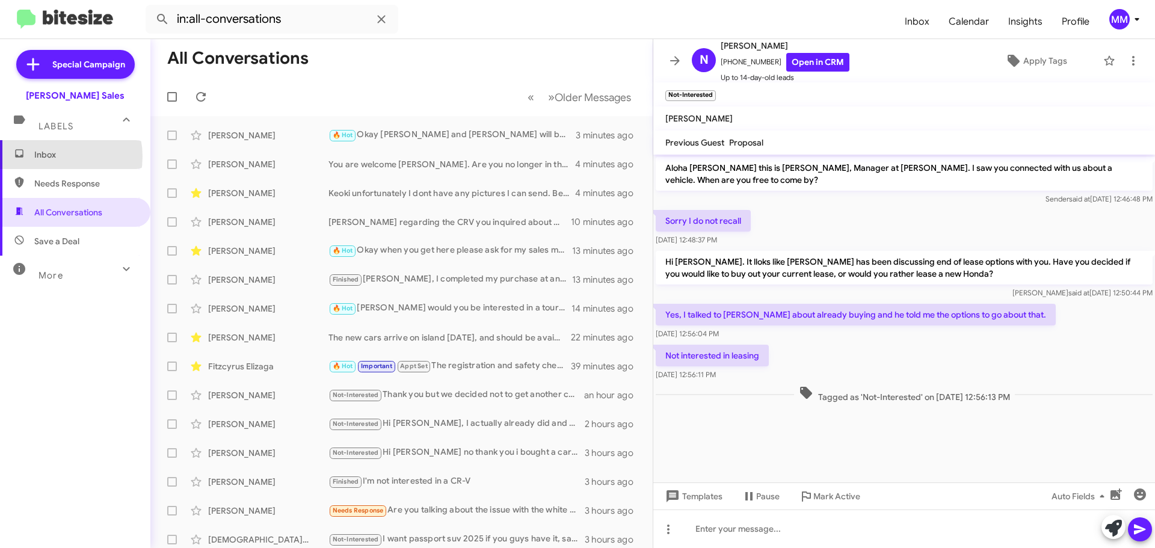
click at [54, 156] on span "Inbox" at bounding box center [85, 155] width 102 height 12
